Goal: Task Accomplishment & Management: Complete application form

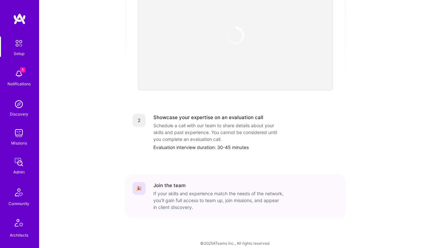
scroll to position [186, 0]
click at [19, 116] on div "Discovery" at bounding box center [19, 114] width 19 height 7
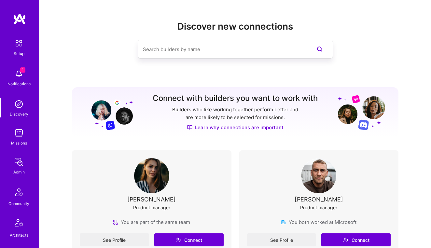
click at [176, 49] on input at bounding box center [222, 49] width 159 height 17
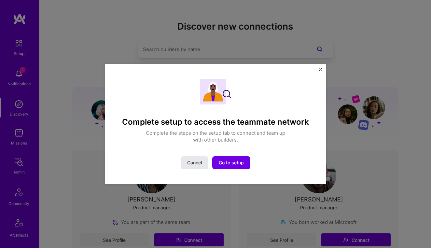
click at [197, 163] on span "Cancel" at bounding box center [194, 163] width 15 height 7
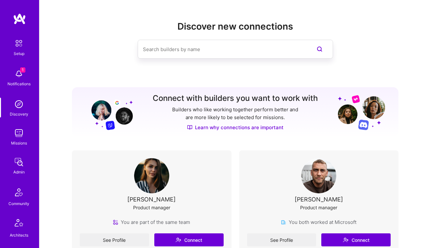
click at [227, 54] on input at bounding box center [222, 49] width 159 height 17
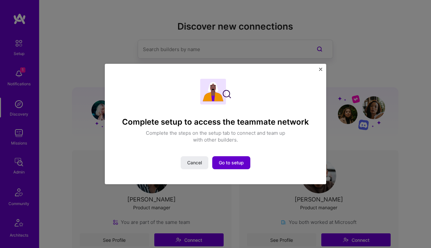
click at [236, 164] on span "Go to setup" at bounding box center [231, 163] width 25 height 7
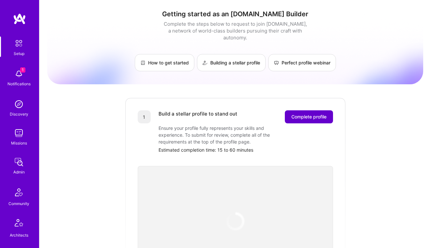
click at [288, 113] on button "Complete profile" at bounding box center [309, 116] width 48 height 13
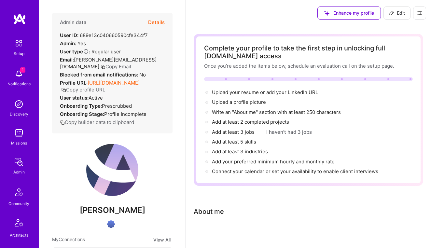
click at [22, 111] on div "Discovery" at bounding box center [19, 114] width 19 height 7
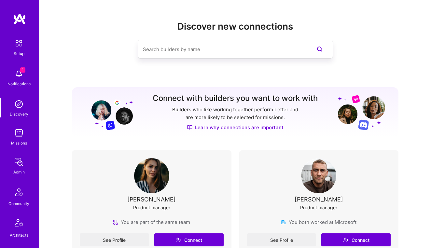
click at [168, 49] on input at bounding box center [222, 49] width 159 height 17
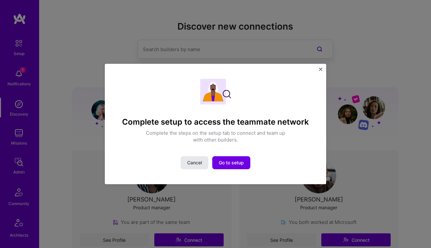
click at [190, 161] on span "Cancel" at bounding box center [194, 163] width 15 height 7
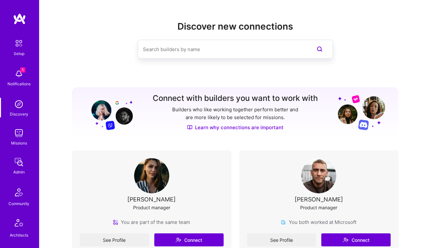
click at [216, 49] on input at bounding box center [222, 49] width 159 height 17
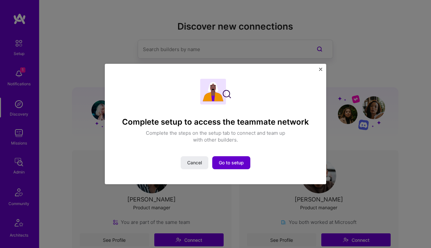
click at [246, 164] on button "Go to setup" at bounding box center [231, 162] width 38 height 13
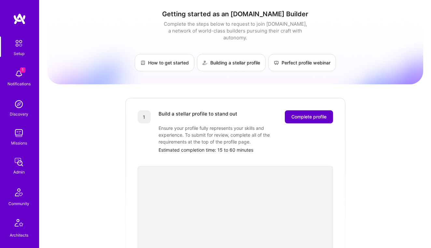
click at [299, 114] on span "Complete profile" at bounding box center [309, 117] width 35 height 7
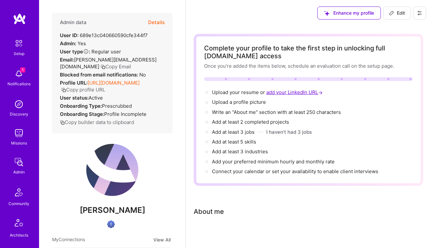
click at [282, 91] on span "add your LinkedIn URL →" at bounding box center [295, 92] width 58 height 6
select select "US"
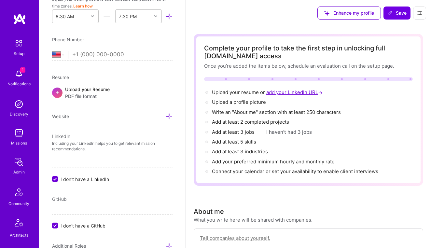
scroll to position [427, 0]
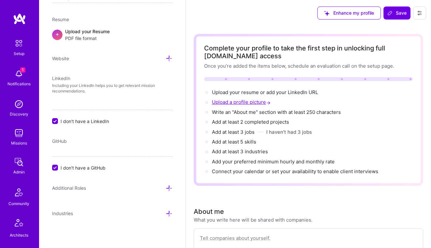
click at [262, 105] on span "Upload a profile picture →" at bounding box center [242, 102] width 60 height 6
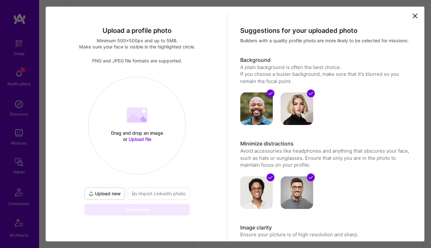
scroll to position [0, 0]
click at [414, 15] on icon at bounding box center [415, 16] width 4 height 4
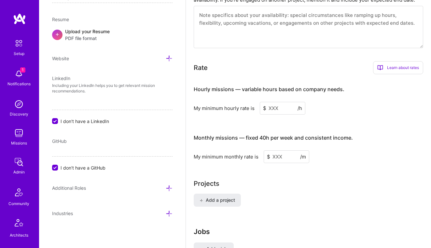
scroll to position [386, 0]
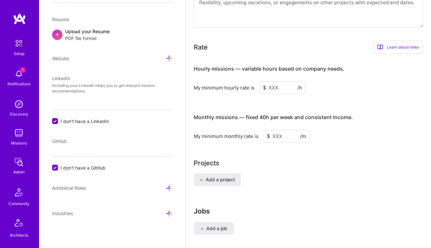
click at [26, 171] on link "Admin" at bounding box center [19, 166] width 40 height 20
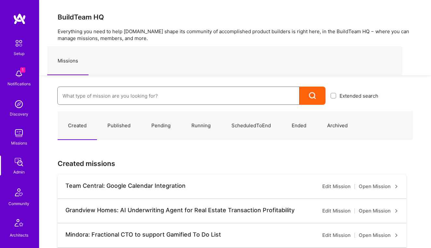
click at [102, 99] on input at bounding box center [179, 96] width 232 height 17
type input "[PERSON_NAME]"
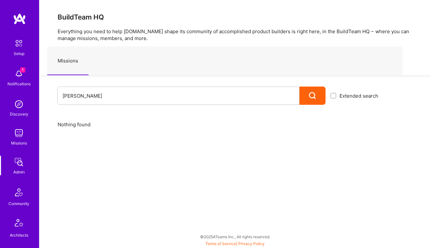
click at [21, 109] on img at bounding box center [18, 104] width 13 height 13
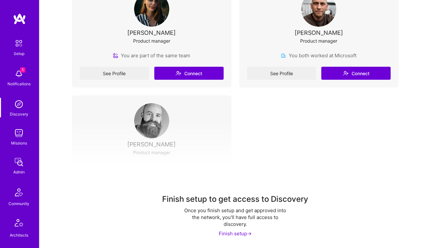
scroll to position [166, 0]
click at [227, 234] on div "Finish setup ->" at bounding box center [235, 234] width 33 height 7
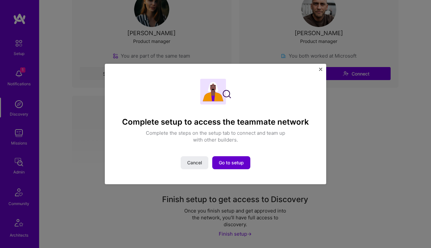
click at [222, 168] on button "Go to setup" at bounding box center [231, 162] width 38 height 13
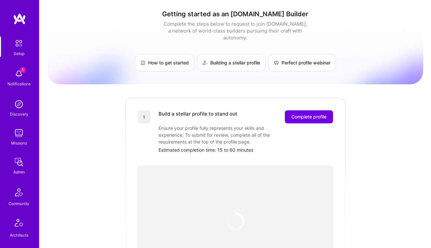
scroll to position [61, 0]
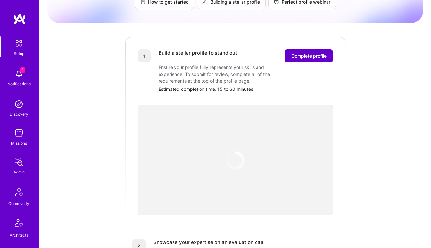
click at [296, 53] on span "Complete profile" at bounding box center [309, 56] width 35 height 7
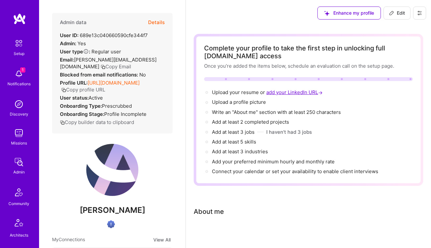
click at [276, 92] on span "add your LinkedIn URL →" at bounding box center [295, 92] width 58 height 6
select select "US"
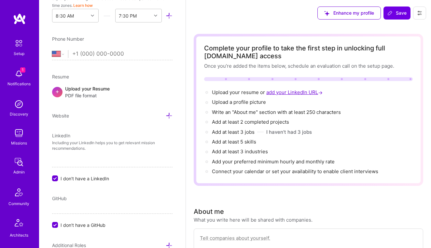
scroll to position [427, 0]
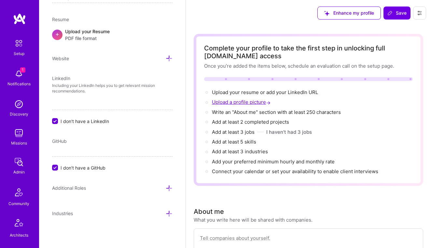
click at [259, 103] on span "Upload a profile picture →" at bounding box center [242, 102] width 60 height 6
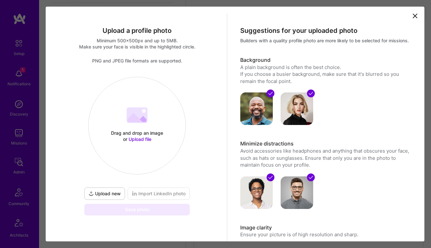
click at [112, 196] on span "Upload new" at bounding box center [105, 194] width 32 height 7
click at [416, 15] on icon at bounding box center [415, 16] width 4 height 4
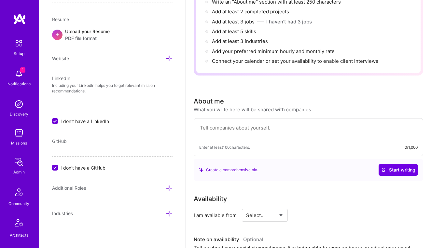
scroll to position [112, 0]
